Goal: Task Accomplishment & Management: Manage account settings

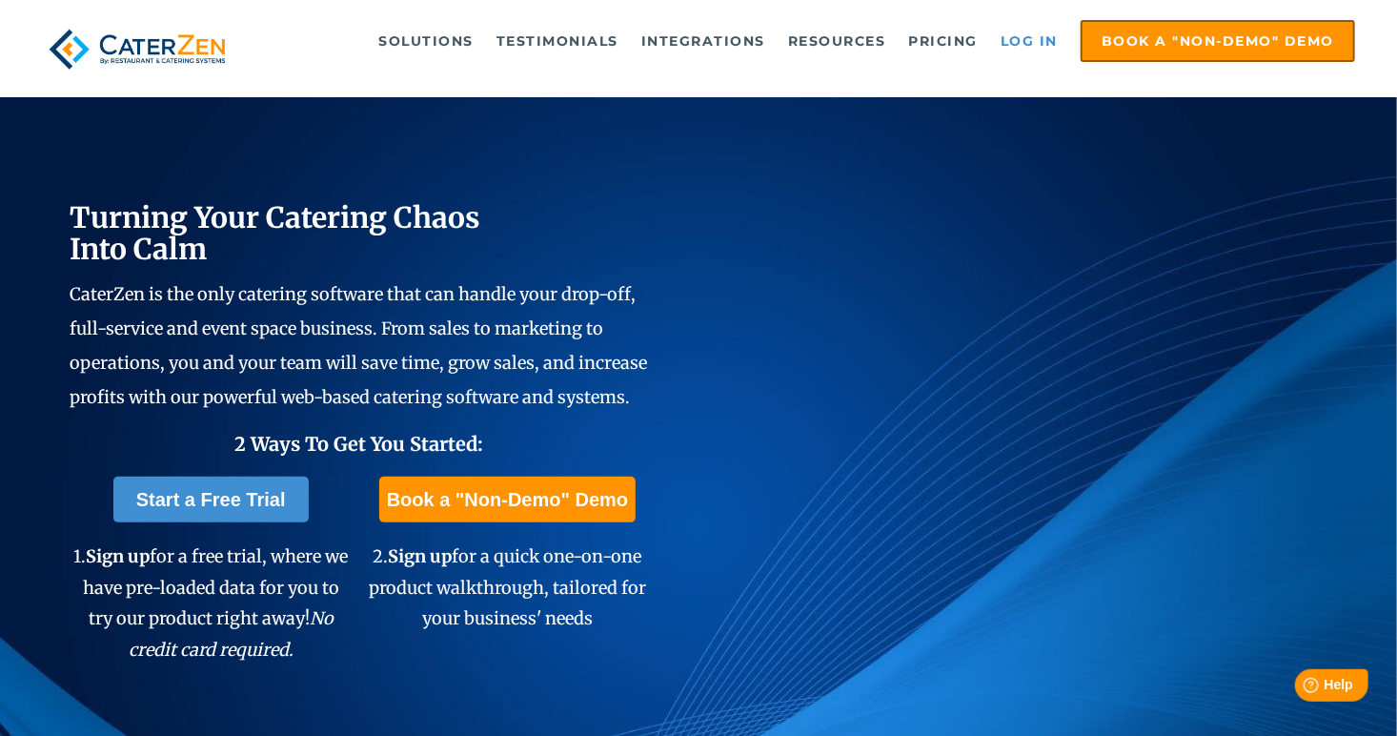
click at [1015, 51] on link "Log in" at bounding box center [1029, 41] width 76 height 38
drag, startPoint x: 1032, startPoint y: 42, endPoint x: 1009, endPoint y: 57, distance: 27.5
click at [1032, 42] on link "Log in" at bounding box center [1029, 41] width 76 height 38
click at [1034, 31] on link "Log in" at bounding box center [1029, 41] width 76 height 38
